Goal: Navigation & Orientation: Find specific page/section

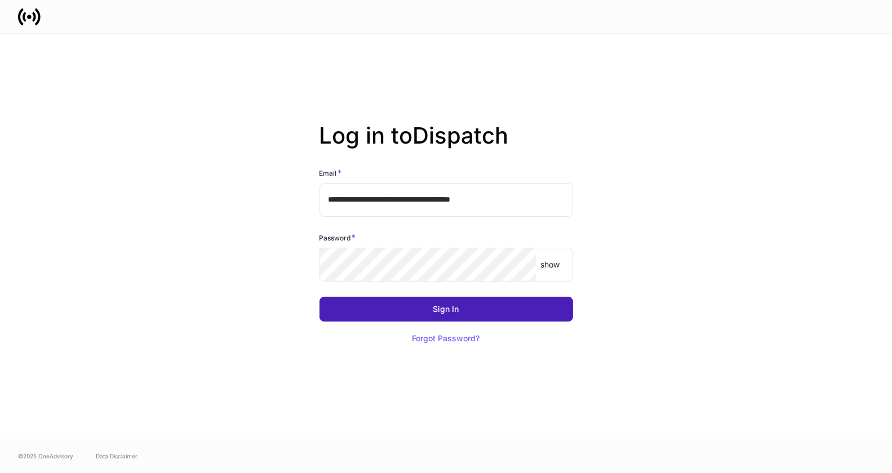
click at [463, 314] on button "Sign In" at bounding box center [447, 309] width 254 height 25
